Goal: Task Accomplishment & Management: Manage account settings

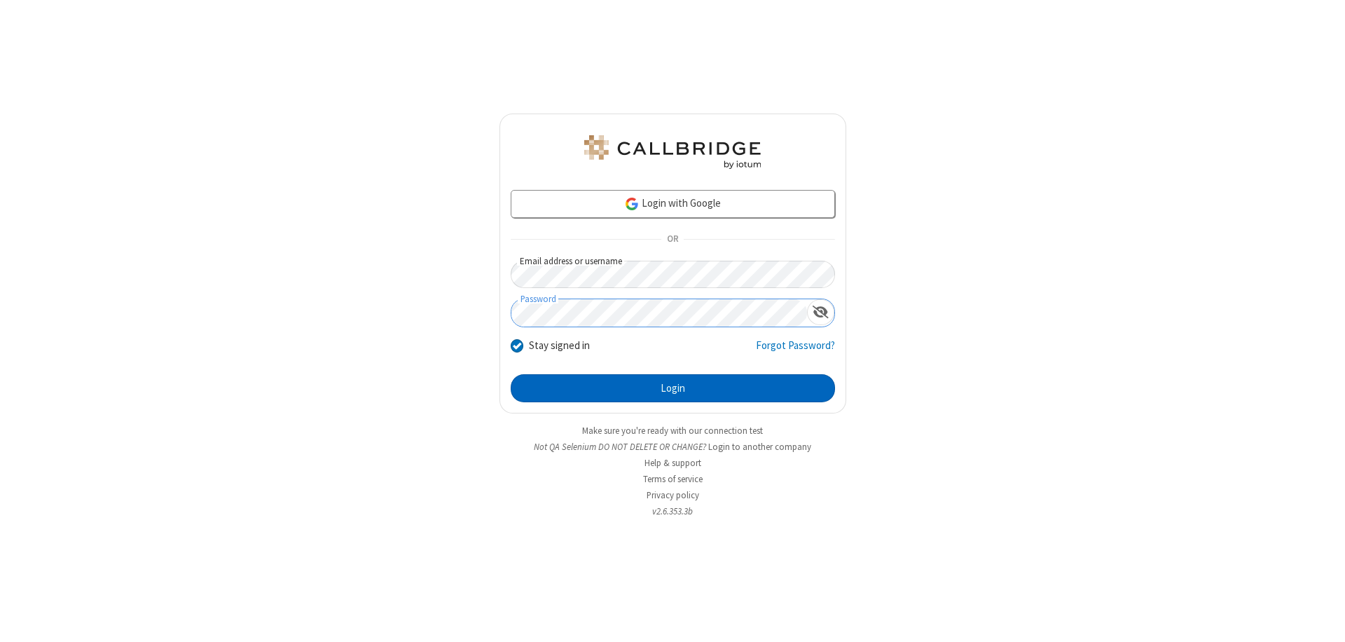
click at [672, 388] on button "Login" at bounding box center [673, 388] width 324 height 28
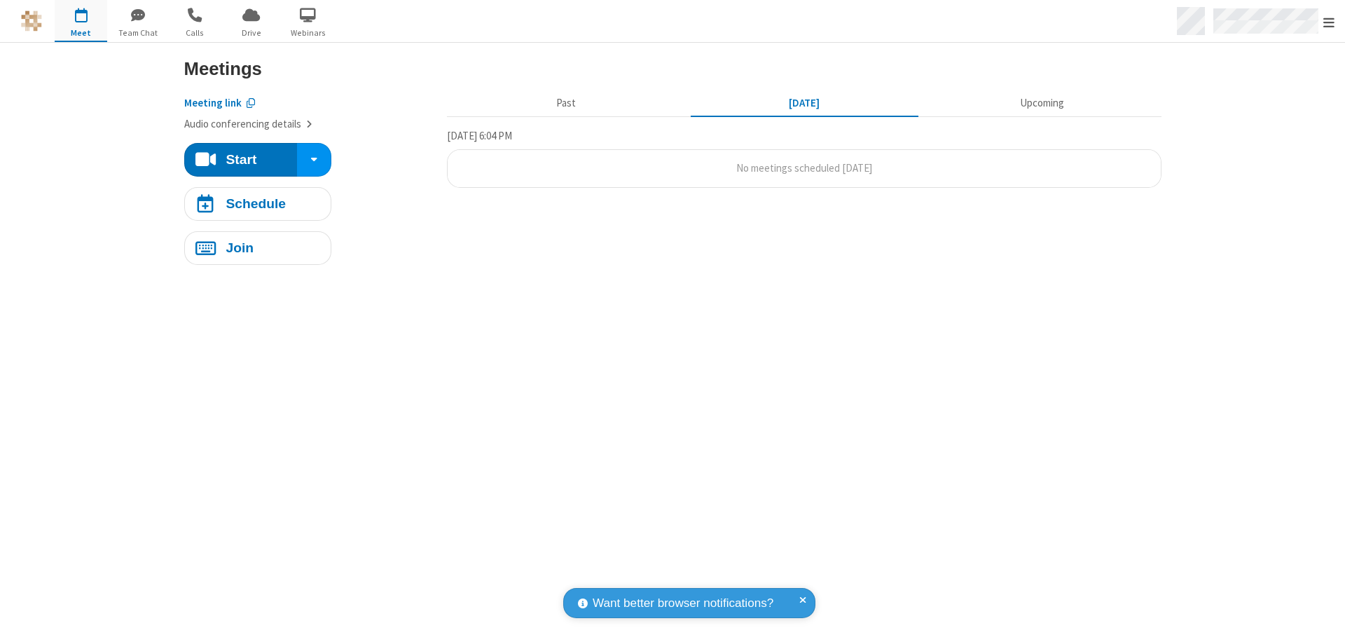
click at [1329, 22] on span "Open menu" at bounding box center [1328, 22] width 11 height 14
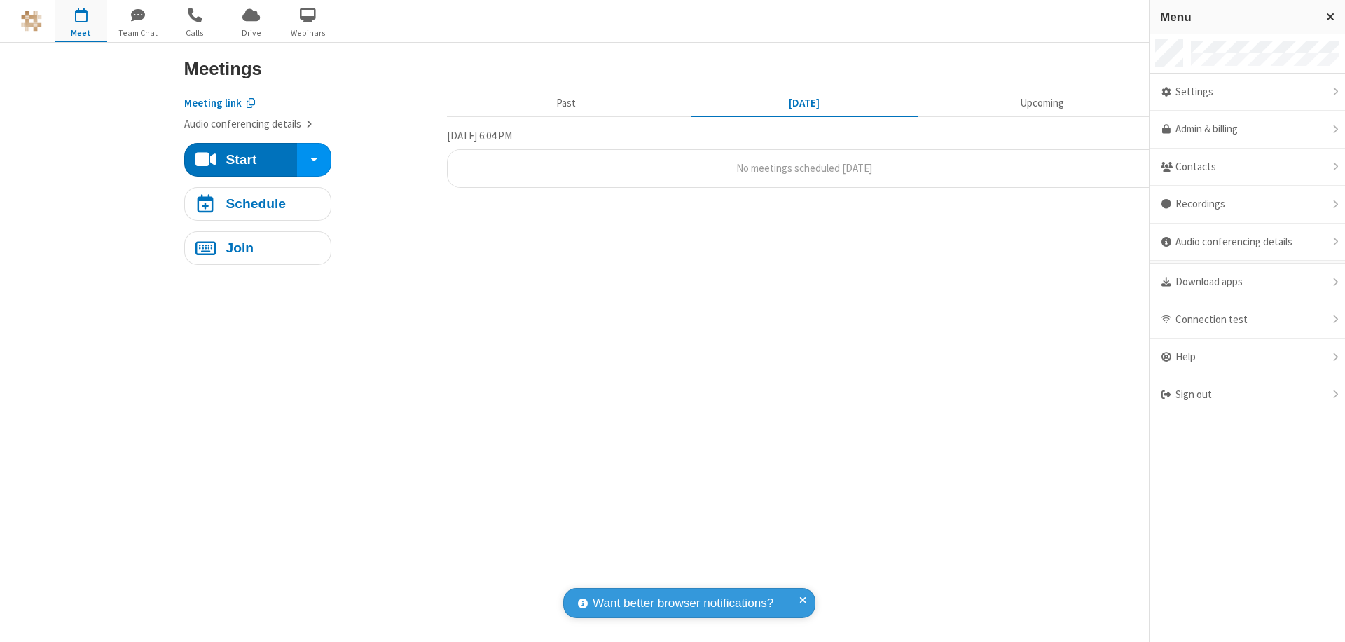
click at [1339, 92] on div "Settings" at bounding box center [1246, 93] width 195 height 38
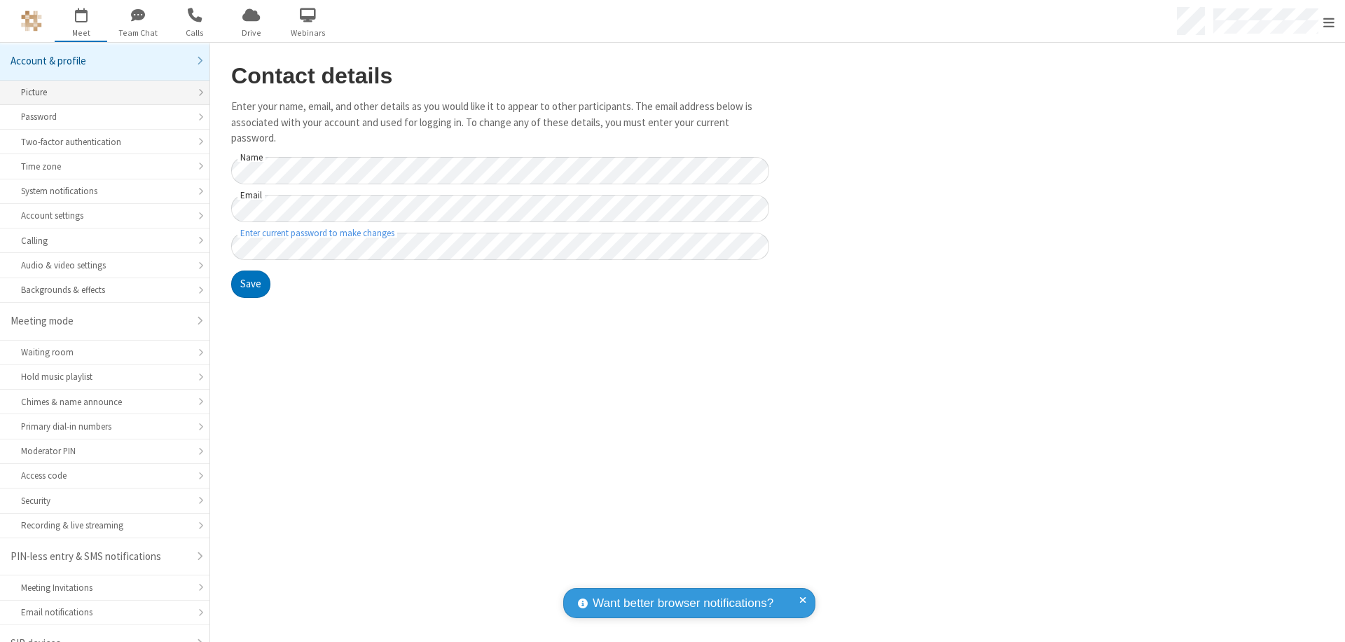
click at [99, 85] on div "Picture" at bounding box center [104, 91] width 167 height 13
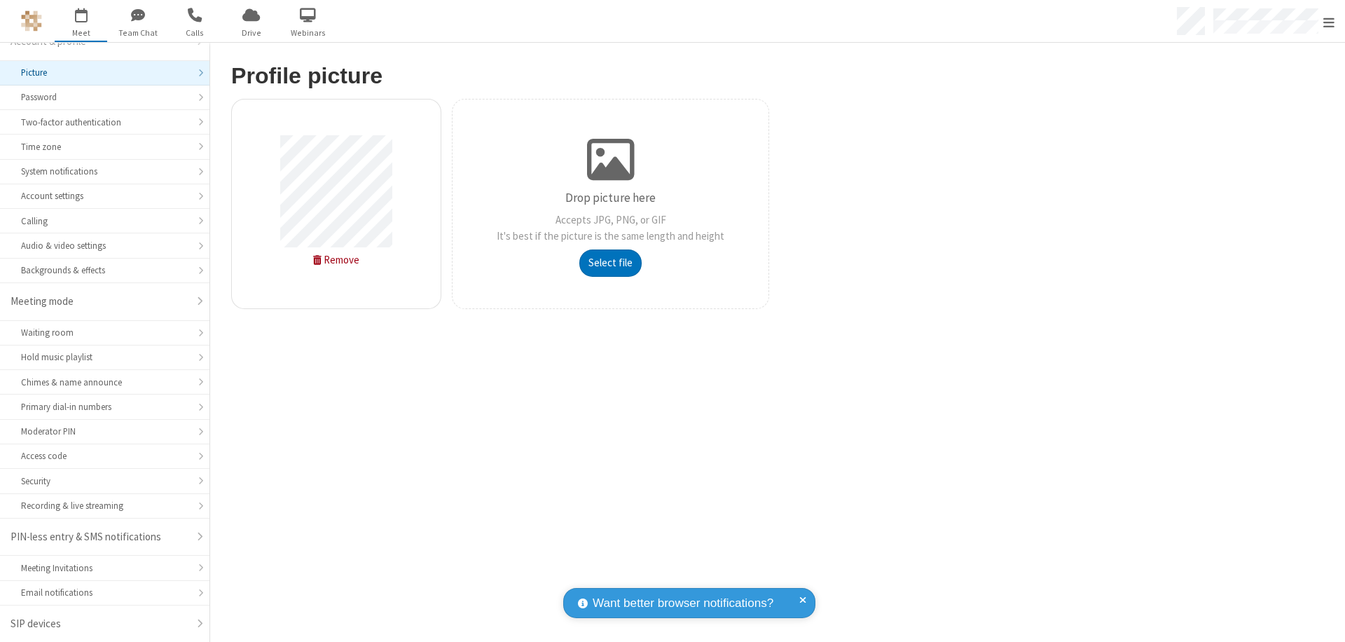
type input "C:\fakepath\avatar_image_test_2.jpg"
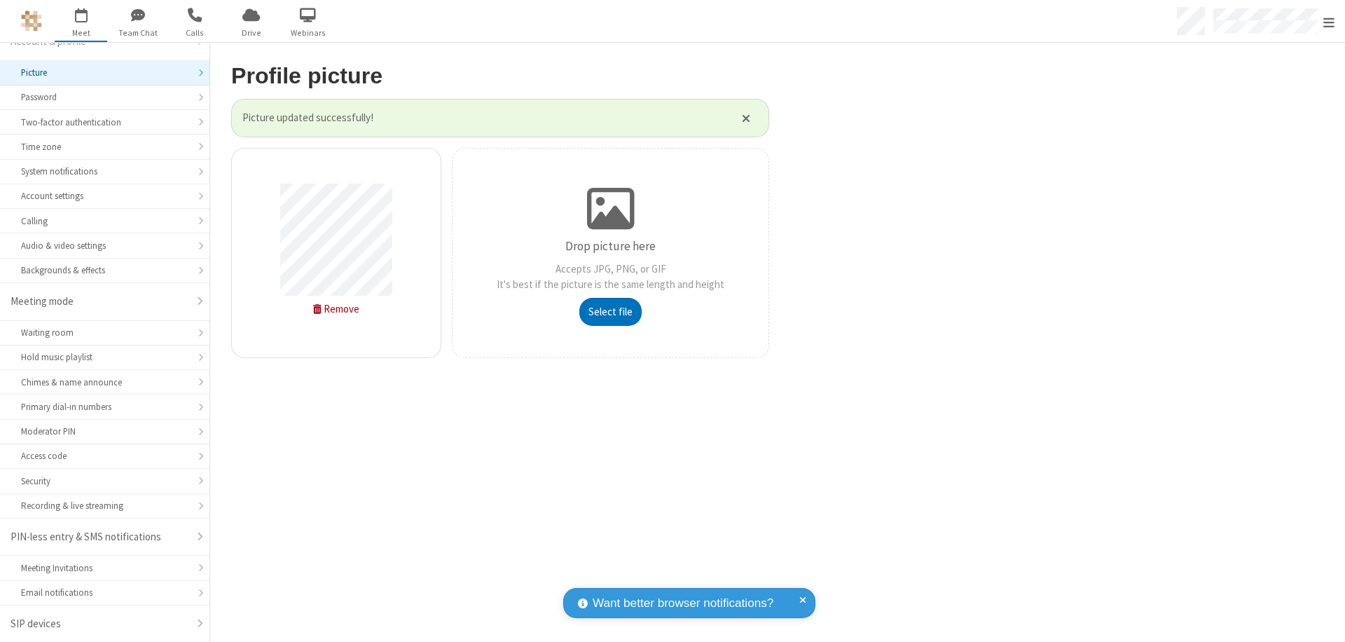
click at [1329, 22] on span "Open menu" at bounding box center [1328, 22] width 11 height 14
click at [81, 20] on span "button" at bounding box center [81, 15] width 53 height 24
